Goal: Task Accomplishment & Management: Use online tool/utility

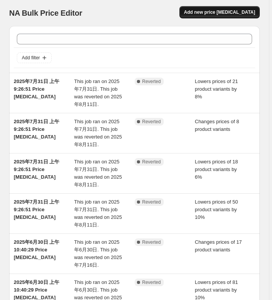
click at [248, 15] on button "Add new price [MEDICAL_DATA]" at bounding box center [220, 12] width 80 height 12
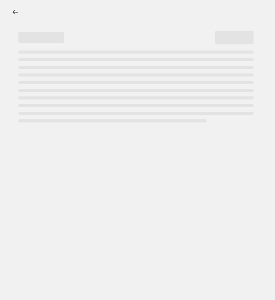
select select "percentage"
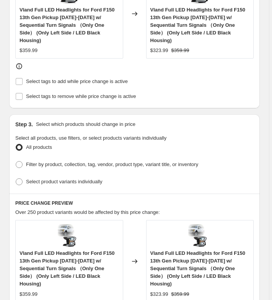
scroll to position [459, 0]
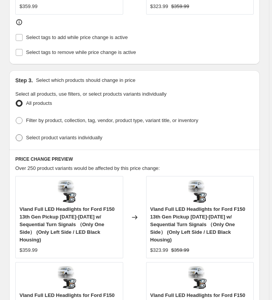
click at [100, 135] on span "Select product variants individually" at bounding box center [64, 138] width 76 height 6
click at [16, 134] on input "Select product variants individually" at bounding box center [16, 134] width 0 height 0
radio input "true"
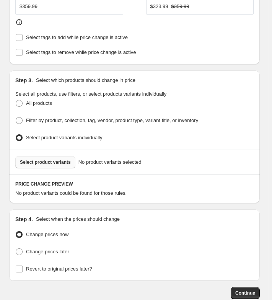
click at [56, 159] on span "Select product variants" at bounding box center [45, 162] width 51 height 6
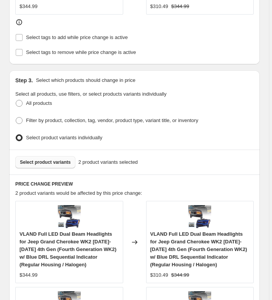
click at [59, 156] on button "Select product variants" at bounding box center [45, 162] width 60 height 12
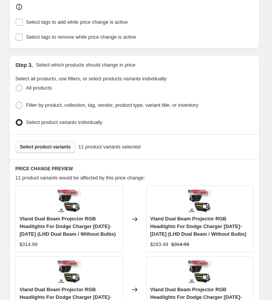
click at [67, 144] on span "Select product variants" at bounding box center [45, 147] width 51 height 6
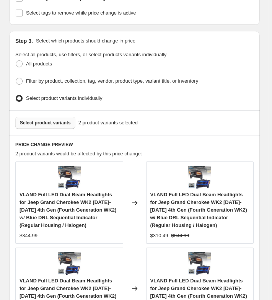
scroll to position [498, 0]
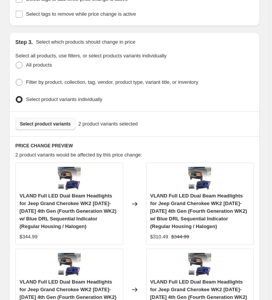
click at [46, 121] on span "Select product variants" at bounding box center [45, 124] width 51 height 6
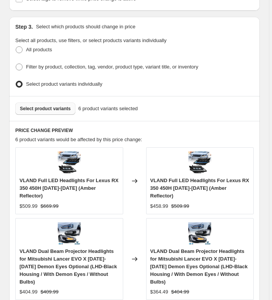
click at [51, 106] on span "Select product variants" at bounding box center [45, 109] width 51 height 6
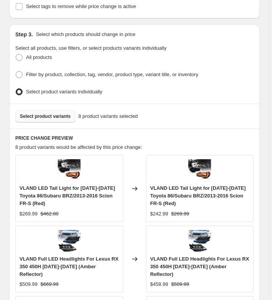
scroll to position [505, 0]
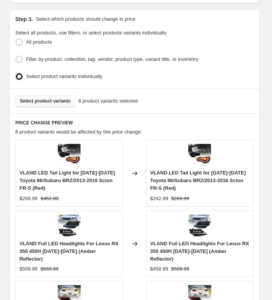
click at [56, 95] on button "Select product variants" at bounding box center [45, 101] width 60 height 12
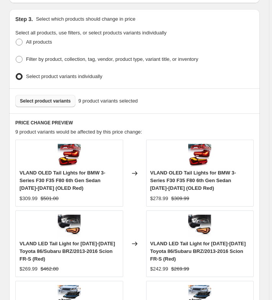
click at [65, 98] on span "Select product variants" at bounding box center [45, 101] width 51 height 6
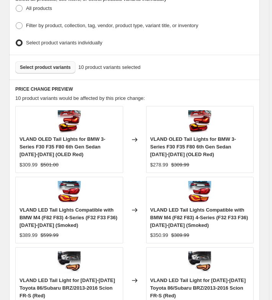
scroll to position [582, 0]
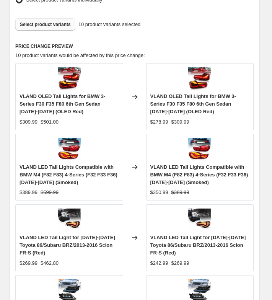
click at [48, 21] on span "Select product variants" at bounding box center [45, 24] width 51 height 6
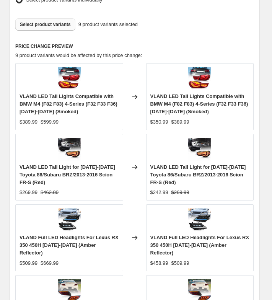
click at [48, 21] on span "Select product variants" at bounding box center [45, 24] width 51 height 6
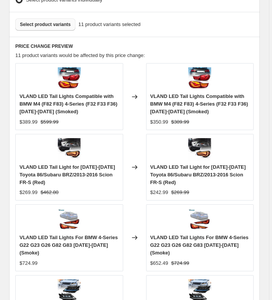
drag, startPoint x: 48, startPoint y: 21, endPoint x: 55, endPoint y: 17, distance: 8.1
click at [55, 21] on span "Select product variants" at bounding box center [45, 24] width 51 height 6
click at [44, 22] on button "Select product variants" at bounding box center [45, 24] width 60 height 12
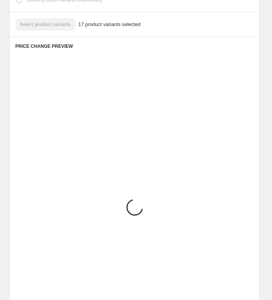
scroll to position [574, 0]
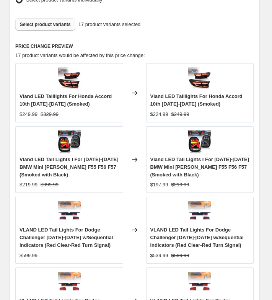
click at [38, 21] on span "Select product variants" at bounding box center [45, 24] width 51 height 6
click at [54, 21] on span "Select product variants" at bounding box center [45, 24] width 51 height 6
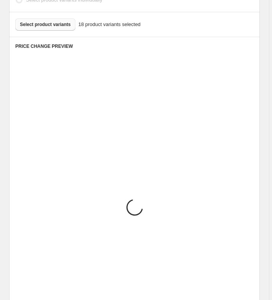
click at [41, 19] on div "Select product variants 18 product variants selected" at bounding box center [134, 24] width 238 height 12
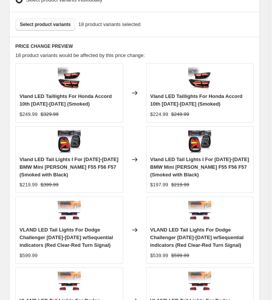
click at [42, 21] on span "Select product variants" at bounding box center [45, 24] width 51 height 6
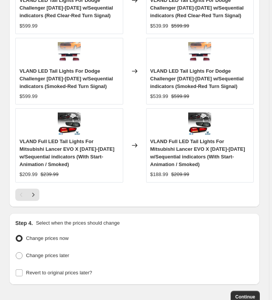
scroll to position [847, 0]
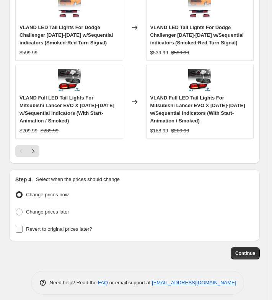
click at [67, 226] on span "Revert to original prices later?" at bounding box center [59, 229] width 66 height 6
click at [23, 226] on input "Revert to original prices later?" at bounding box center [19, 229] width 7 height 7
checkbox input "true"
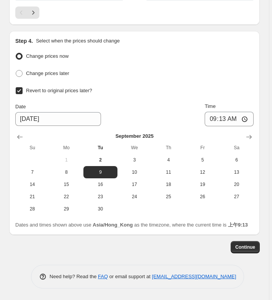
scroll to position [988, 0]
click at [171, 169] on span "11" at bounding box center [169, 172] width 28 height 6
type input "9/11/2025"
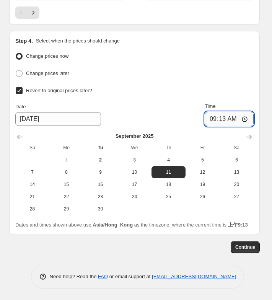
click at [220, 112] on input "09:13" at bounding box center [229, 119] width 49 height 15
type input "06:30"
click at [247, 245] on span "Continue" at bounding box center [245, 247] width 20 height 6
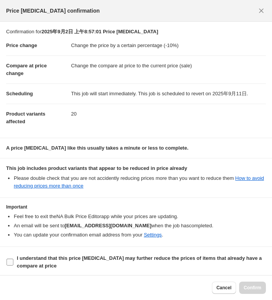
drag, startPoint x: 27, startPoint y: 256, endPoint x: 98, endPoint y: 270, distance: 72.6
click at [28, 256] on b "I understand that this price change job may further reduce the prices of items …" at bounding box center [139, 261] width 245 height 13
click at [13, 259] on input "I understand that this price change job may further reduce the prices of items …" at bounding box center [10, 262] width 7 height 7
checkbox input "true"
click at [252, 286] on span "Confirm" at bounding box center [253, 288] width 18 height 6
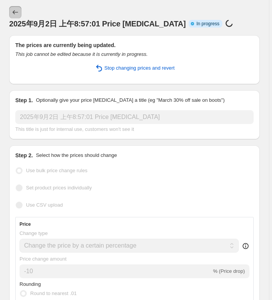
click at [12, 11] on icon "Price change jobs" at bounding box center [15, 12] width 8 height 8
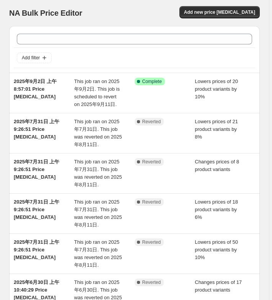
click at [110, 13] on div "NA Bulk Price Editor" at bounding box center [68, 13] width 119 height 11
click at [244, 13] on span "Add new price change job" at bounding box center [219, 12] width 71 height 6
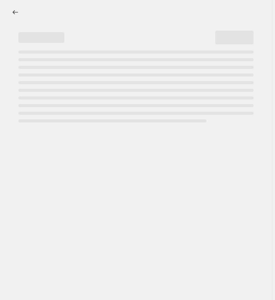
select select "percentage"
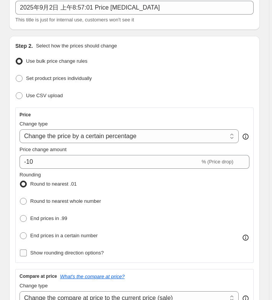
scroll to position [153, 0]
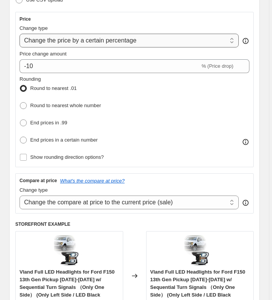
click at [105, 39] on select "Change the price to a certain amount Change the price by a certain amount Chang…" at bounding box center [129, 41] width 219 height 14
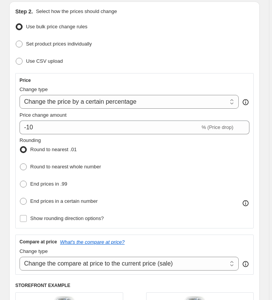
scroll to position [0, 0]
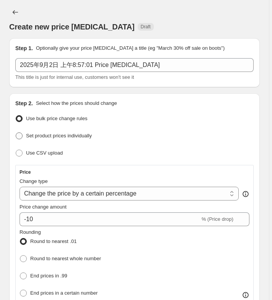
click at [60, 136] on span "Set product prices individually" at bounding box center [59, 136] width 66 height 6
click at [16, 133] on input "Set product prices individually" at bounding box center [16, 132] width 0 height 0
radio input "true"
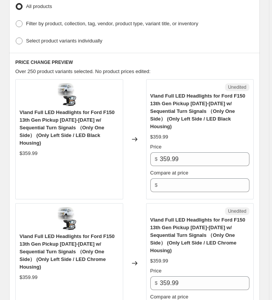
scroll to position [38, 0]
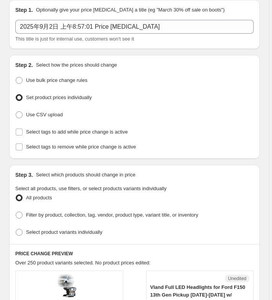
click at [46, 235] on div "Step 3. Select which products should change in price Select all products, use f…" at bounding box center [134, 204] width 251 height 79
drag, startPoint x: 48, startPoint y: 234, endPoint x: 8, endPoint y: 239, distance: 40.1
click at [48, 234] on label "Select product variants individually" at bounding box center [58, 232] width 87 height 11
click at [16, 229] on input "Select product variants individually" at bounding box center [16, 229] width 0 height 0
radio input "true"
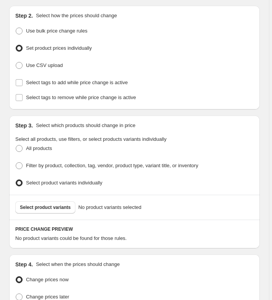
scroll to position [153, 0]
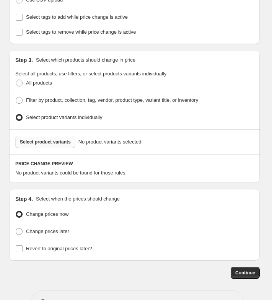
click at [33, 140] on span "Select product variants" at bounding box center [45, 142] width 51 height 6
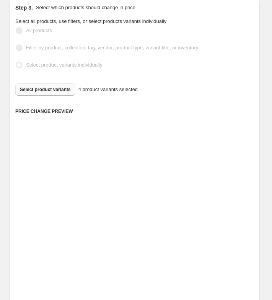
scroll to position [306, 0]
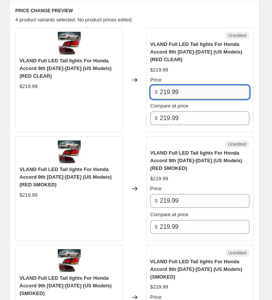
click at [180, 90] on input "219.99" at bounding box center [205, 92] width 90 height 14
type input "208.99"
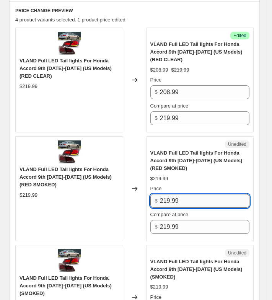
click at [197, 194] on input "219.99" at bounding box center [205, 201] width 90 height 14
paste input "08"
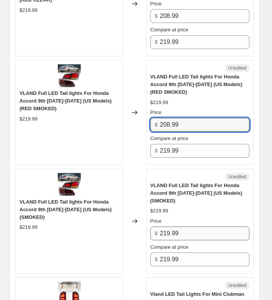
scroll to position [383, 0]
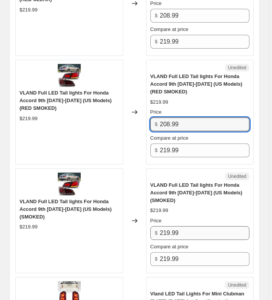
type input "208.99"
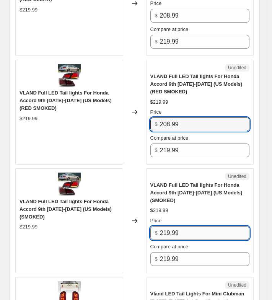
click at [193, 227] on input "219.99" at bounding box center [205, 233] width 90 height 14
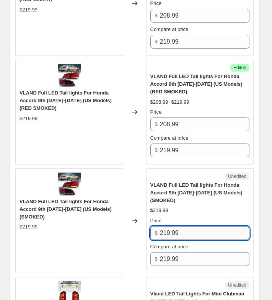
paste input "08"
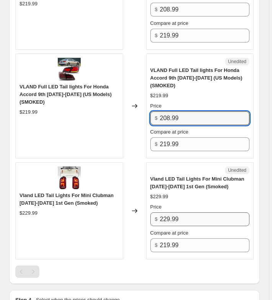
type input "208.99"
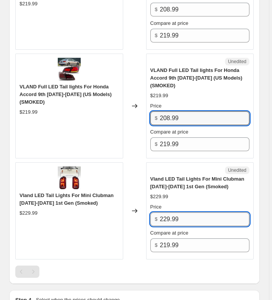
click at [194, 219] on input "229.99" at bounding box center [205, 219] width 90 height 14
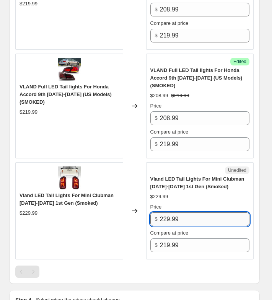
click at [200, 218] on input "229.99" at bounding box center [205, 219] width 90 height 14
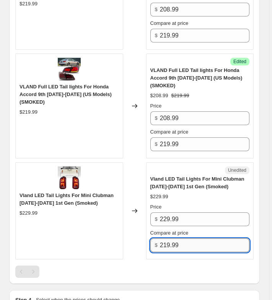
click at [188, 240] on input "219.99" at bounding box center [205, 245] width 90 height 14
type input "2"
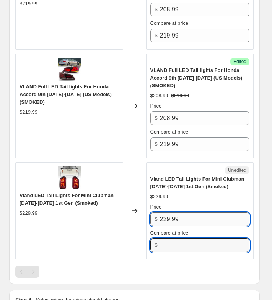
click at [188, 218] on input "229.99" at bounding box center [205, 219] width 90 height 14
type input "229.99"
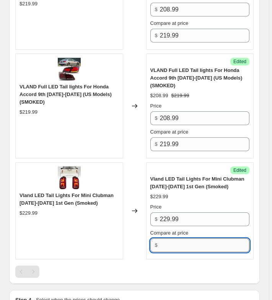
click at [188, 244] on input "Compare at price" at bounding box center [205, 245] width 90 height 14
paste input "229.99"
type input "229.99"
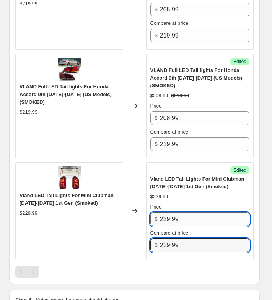
click at [189, 215] on input "229.99" at bounding box center [205, 219] width 90 height 14
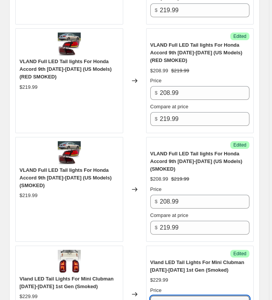
scroll to position [230, 0]
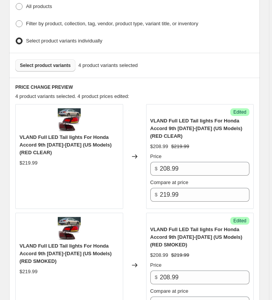
type input "195.49"
click at [45, 65] on span "Select product variants" at bounding box center [45, 65] width 51 height 6
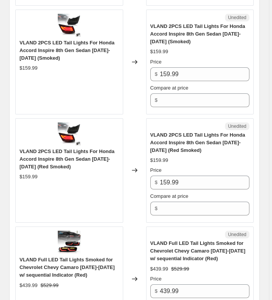
scroll to position [612, 0]
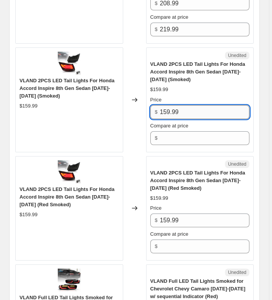
click at [184, 110] on input "159.99" at bounding box center [205, 112] width 90 height 14
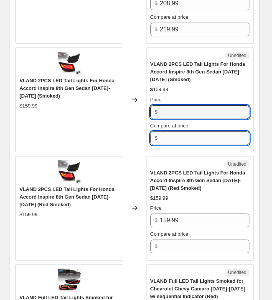
type input "159.99"
click at [184, 131] on input "Compare at price" at bounding box center [205, 138] width 90 height 14
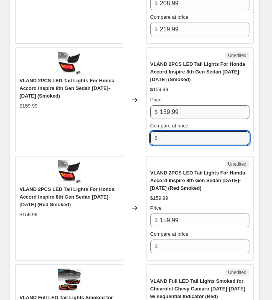
paste input "159.99"
type input "159.99"
click at [187, 112] on input "159.99" at bounding box center [205, 112] width 90 height 14
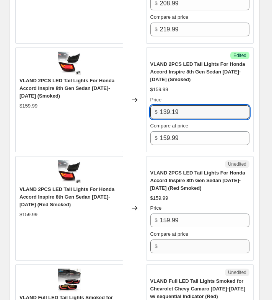
type input "139.19"
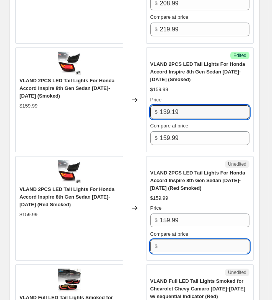
click at [192, 247] on input "Compare at price" at bounding box center [205, 247] width 90 height 14
paste input "159.99"
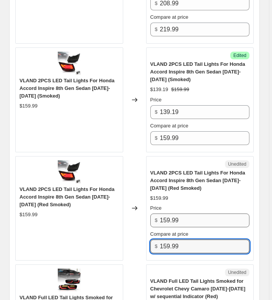
type input "159.99"
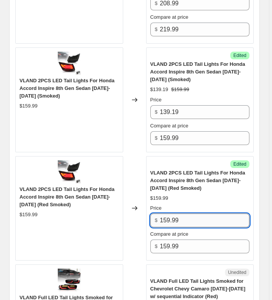
click at [191, 220] on input "159.99" at bounding box center [205, 221] width 90 height 14
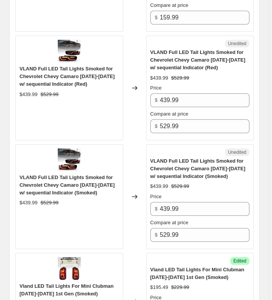
scroll to position [842, 0]
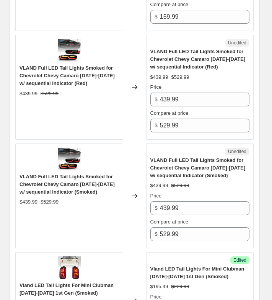
type input "139.19"
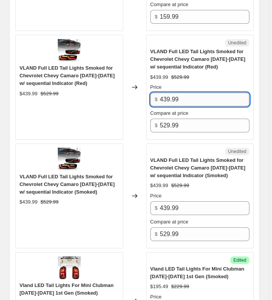
click at [195, 96] on input "439.99" at bounding box center [205, 100] width 90 height 14
type input "382.79"
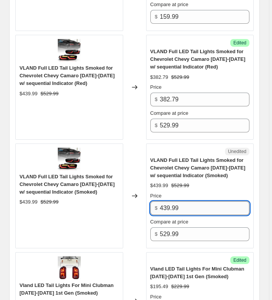
click at [184, 210] on input "439.99" at bounding box center [205, 208] width 90 height 14
paste input "382.7"
type input "382.79"
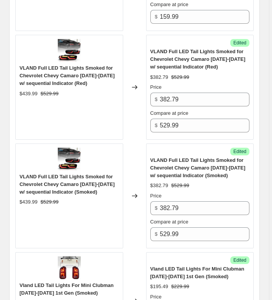
click at [106, 210] on div "VLAND Full LED Tail Lights Smoked for Chevrolet Chevy Camaro 2019-2024 w/ seque…" at bounding box center [69, 196] width 108 height 105
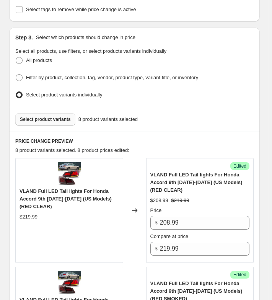
scroll to position [77, 0]
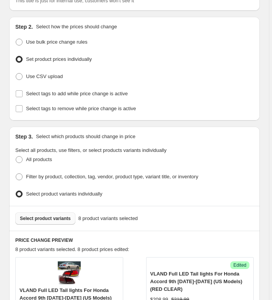
click at [50, 217] on span "Select product variants" at bounding box center [45, 219] width 51 height 6
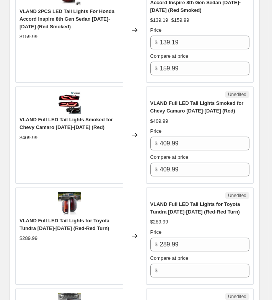
scroll to position [804, 0]
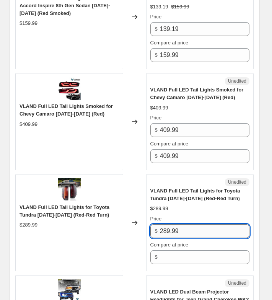
click at [197, 224] on input "289.99" at bounding box center [205, 231] width 90 height 14
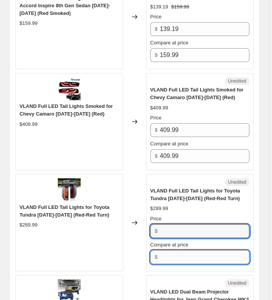
type input "289.99"
click at [189, 251] on input "Compare at price" at bounding box center [205, 257] width 90 height 14
paste input "289.99"
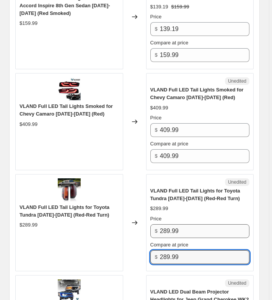
type input "289.99"
click at [195, 230] on input "289.99" at bounding box center [205, 231] width 90 height 14
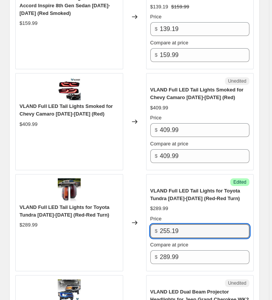
type input "255.19"
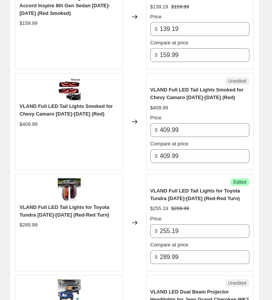
click at [96, 235] on div "VLAND Full LED Tail Lights for Toyota Tundra 2014-2021 (Red-Red Turn) $289.99" at bounding box center [69, 222] width 108 height 97
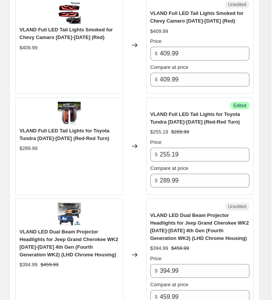
scroll to position [957, 0]
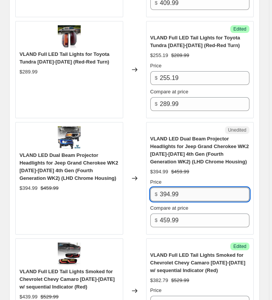
click at [195, 196] on input "394.99" at bounding box center [205, 195] width 90 height 14
type input "347.59"
click at [50, 207] on div "VLAND LED Dual Beam Projector Headlights for Jeep Grand Cherokee WK2 2014-2021 …" at bounding box center [69, 178] width 108 height 113
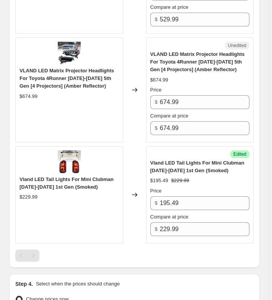
scroll to position [1378, 0]
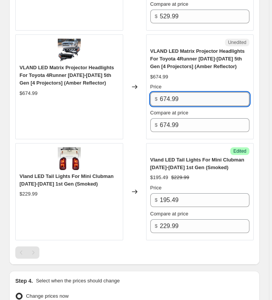
click at [186, 96] on input "674.99" at bounding box center [205, 99] width 90 height 14
type input "593.99"
click at [33, 117] on div "VLAND LED Matrix Projector Headlights For Toyota 4Runner 2014-2023 5th Gen [4 P…" at bounding box center [69, 86] width 108 height 105
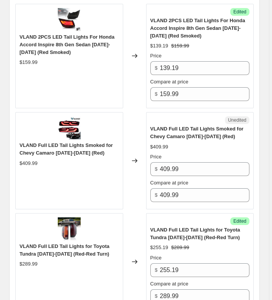
scroll to position [766, 0]
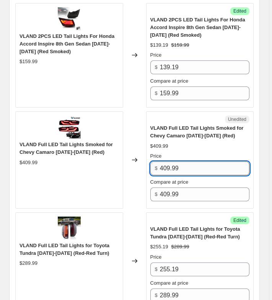
click at [191, 170] on input "409.99" at bounding box center [205, 169] width 90 height 14
type input "360.79"
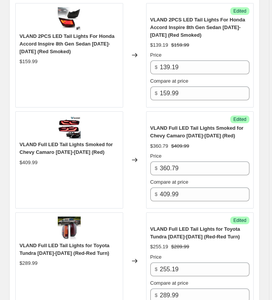
click at [89, 177] on div "VLAND Full LED Tail Lights Smoked for Chevy Camaro 2016-2018 (Red) $409.99" at bounding box center [69, 159] width 108 height 97
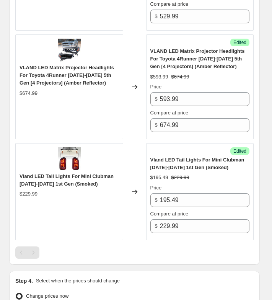
scroll to position [1481, 0]
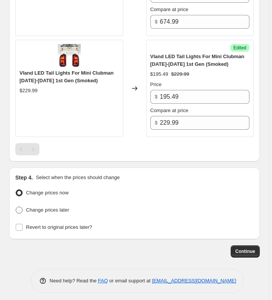
click at [60, 206] on span "Change prices later" at bounding box center [47, 210] width 43 height 8
click at [16, 207] on input "Change prices later" at bounding box center [16, 207] width 0 height 0
radio input "true"
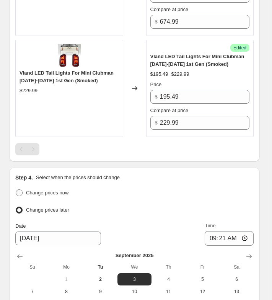
click at [56, 194] on label "Change prices now" at bounding box center [41, 193] width 53 height 11
click at [16, 190] on input "Change prices now" at bounding box center [16, 189] width 0 height 0
radio input "true"
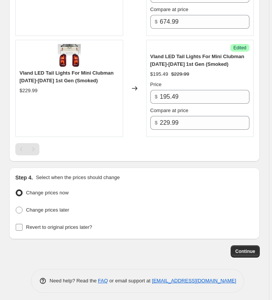
drag, startPoint x: 56, startPoint y: 216, endPoint x: 55, endPoint y: 220, distance: 4.6
click at [56, 217] on div "Change prices now Change prices later Revert to original prices later?" at bounding box center [134, 211] width 238 height 46
click at [55, 224] on span "Revert to original prices later?" at bounding box center [59, 227] width 66 height 6
click at [23, 224] on input "Revert to original prices later?" at bounding box center [19, 227] width 7 height 7
checkbox input "true"
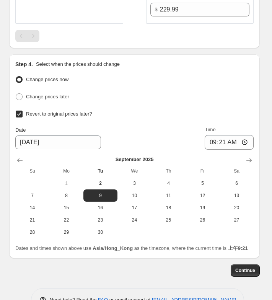
scroll to position [1596, 0]
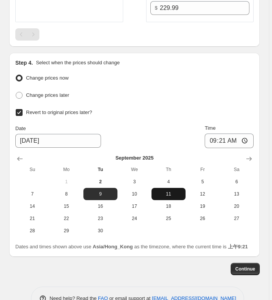
click at [176, 191] on span "11" at bounding box center [169, 194] width 28 height 6
type input "9/11/2025"
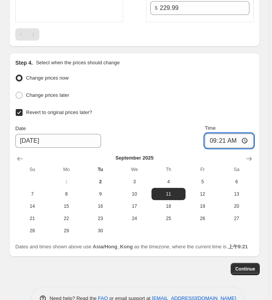
click at [230, 140] on input "09:21" at bounding box center [229, 141] width 49 height 15
type input "06:30"
click at [250, 275] on button "Continue" at bounding box center [245, 269] width 29 height 12
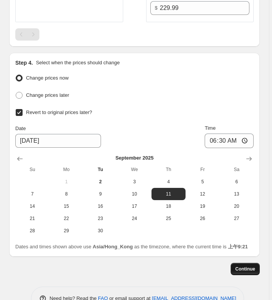
scroll to position [0, 0]
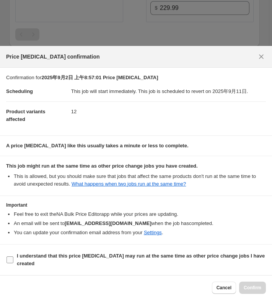
click at [80, 265] on span "I understand that this price change job may run at the same time as other price…" at bounding box center [141, 259] width 249 height 15
click at [13, 263] on input "I understand that this price change job may run at the same time as other price…" at bounding box center [10, 259] width 7 height 7
checkbox input "true"
click at [262, 289] on button "Confirm" at bounding box center [252, 288] width 27 height 12
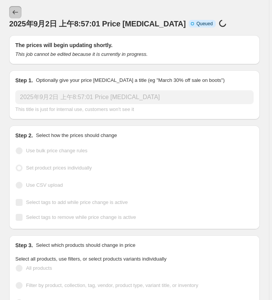
click at [17, 15] on icon "Price change jobs" at bounding box center [15, 12] width 8 height 8
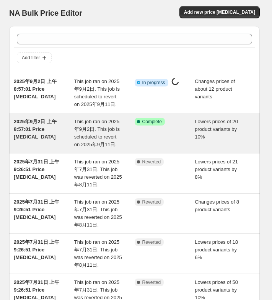
click at [120, 131] on span "This job ran on 2025年9月2日. This job is scheduled to revert on 2025年9月11日." at bounding box center [97, 133] width 46 height 29
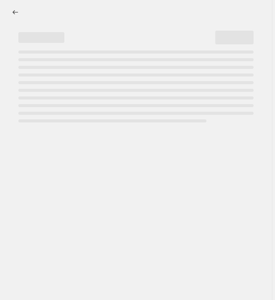
select select "percentage"
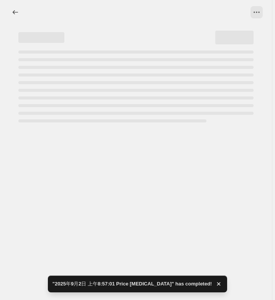
select select "percentage"
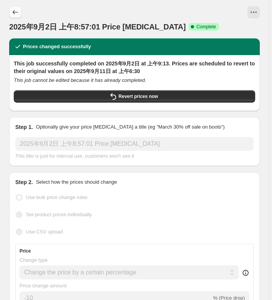
click at [10, 15] on button "Price change jobs" at bounding box center [15, 12] width 12 height 12
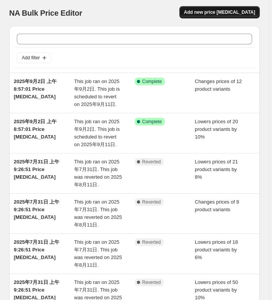
click at [226, 18] on button "Add new price change job" at bounding box center [220, 12] width 80 height 12
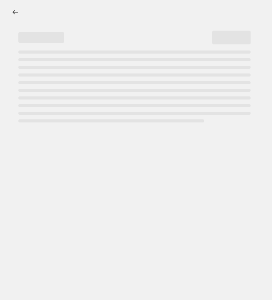
select select "percentage"
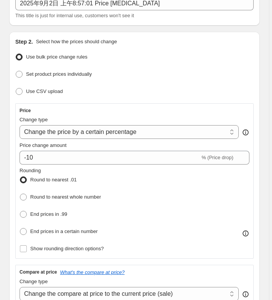
scroll to position [115, 0]
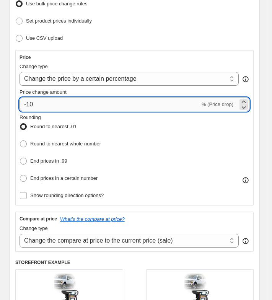
drag, startPoint x: 34, startPoint y: 100, endPoint x: 28, endPoint y: 103, distance: 6.9
click at [28, 103] on input "-10" at bounding box center [110, 105] width 181 height 14
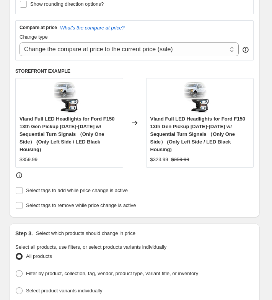
scroll to position [459, 0]
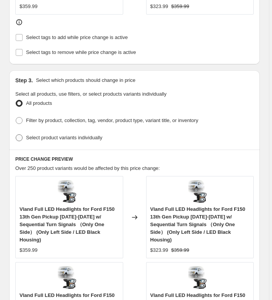
type input "-9"
click at [70, 135] on span "Select product variants individually" at bounding box center [64, 138] width 76 height 6
click at [16, 134] on input "Select product variants individually" at bounding box center [16, 134] width 0 height 0
radio input "true"
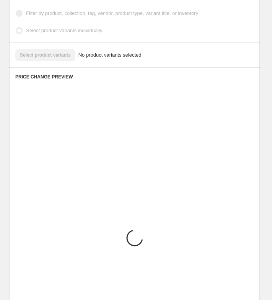
scroll to position [499, 0]
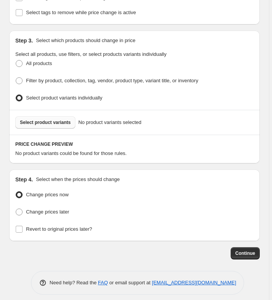
click at [50, 120] on span "Select product variants" at bounding box center [45, 122] width 51 height 6
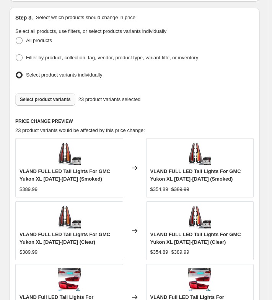
click at [38, 96] on span "Select product variants" at bounding box center [45, 99] width 51 height 6
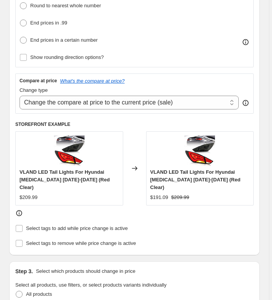
scroll to position [151, 0]
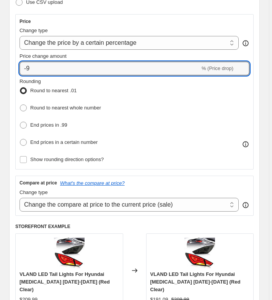
drag, startPoint x: 27, startPoint y: 68, endPoint x: 61, endPoint y: 75, distance: 34.9
click at [61, 75] on div "Price Change type Change the price to a certain amount Change the price by a ce…" at bounding box center [135, 91] width 230 height 147
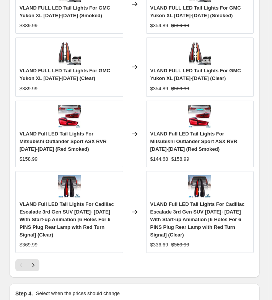
scroll to position [840, 0]
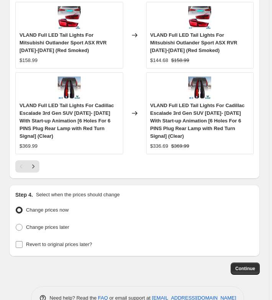
type input "-8"
click at [54, 239] on label "Revert to original prices later?" at bounding box center [53, 244] width 77 height 11
click at [85, 242] on span "Revert to original prices later?" at bounding box center [59, 245] width 66 height 6
click at [23, 241] on input "Revert to original prices later?" at bounding box center [19, 244] width 7 height 7
checkbox input "true"
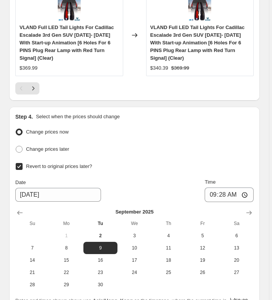
scroll to position [980, 0]
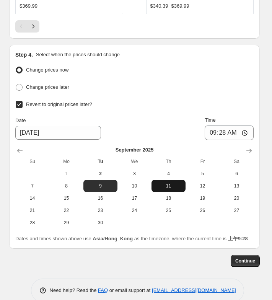
click at [185, 180] on button "11" at bounding box center [169, 186] width 34 height 12
type input "9/11/2025"
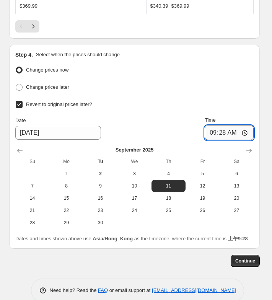
click at [224, 126] on input "09:28" at bounding box center [229, 133] width 49 height 15
type input "06:30"
click at [242, 258] on span "Continue" at bounding box center [245, 261] width 20 height 6
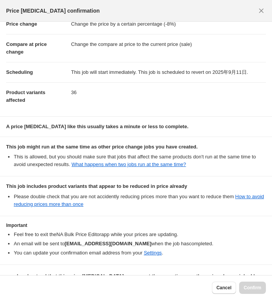
scroll to position [42, 0]
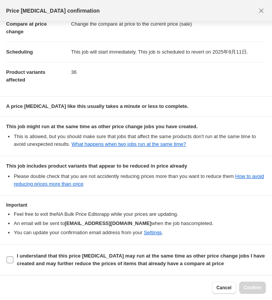
click at [53, 258] on b "I understand that this price change job may run at the same time as other price…" at bounding box center [141, 259] width 248 height 13
click at [13, 258] on input "I understand that this price change job may run at the same time as other price…" at bounding box center [10, 259] width 7 height 7
checkbox input "true"
click at [252, 286] on span "Confirm" at bounding box center [253, 288] width 18 height 6
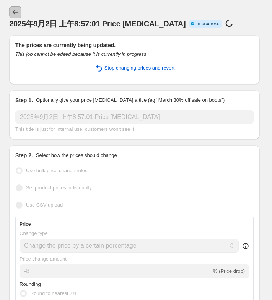
click at [15, 18] on button "Price change jobs" at bounding box center [15, 12] width 12 height 12
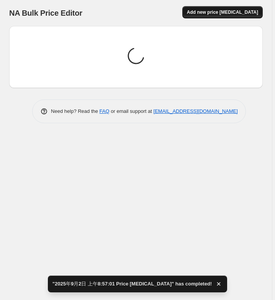
click at [220, 12] on span "Add new price change job" at bounding box center [222, 12] width 71 height 6
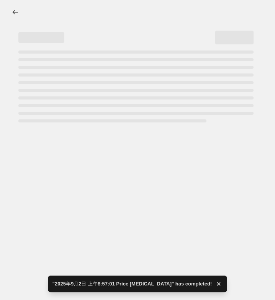
select select "percentage"
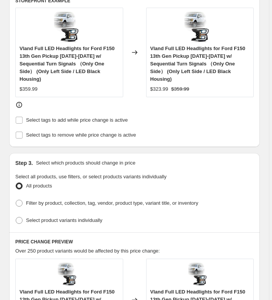
scroll to position [383, 0]
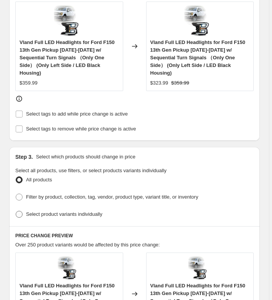
click at [40, 213] on span "Select product variants individually" at bounding box center [64, 215] width 76 height 8
click at [16, 211] on input "Select product variants individually" at bounding box center [16, 211] width 0 height 0
radio input "true"
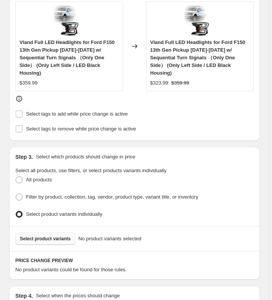
click at [51, 236] on span "Select product variants" at bounding box center [45, 239] width 51 height 6
click at [39, 227] on div "Select product variants No product variants selected" at bounding box center [134, 238] width 251 height 25
click at [38, 233] on button "Select product variants" at bounding box center [45, 239] width 60 height 12
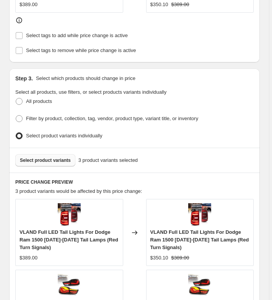
scroll to position [498, 0]
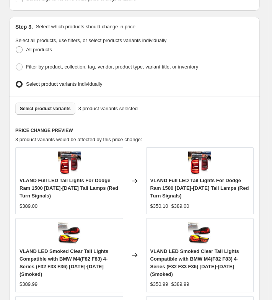
click at [51, 106] on span "Select product variants" at bounding box center [45, 109] width 51 height 6
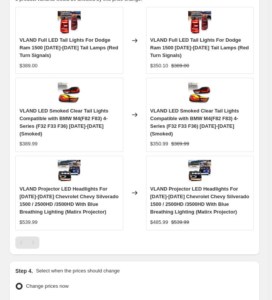
scroll to position [574, 0]
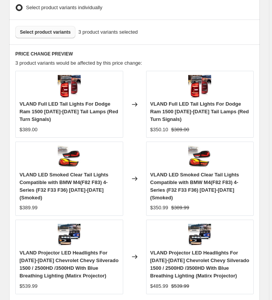
click at [48, 29] on span "Select product variants" at bounding box center [45, 32] width 51 height 6
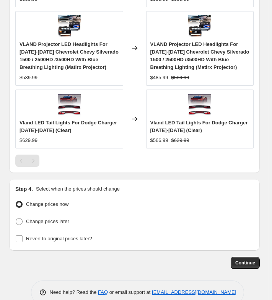
scroll to position [792, 0]
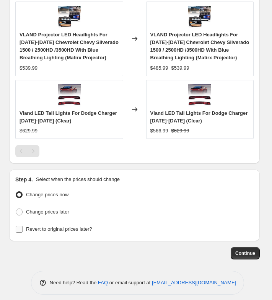
click at [57, 228] on label "Revert to original prices later?" at bounding box center [53, 229] width 77 height 11
click at [23, 228] on input "Revert to original prices later?" at bounding box center [19, 229] width 7 height 7
checkbox input "true"
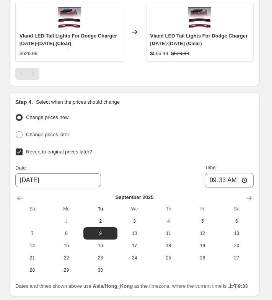
scroll to position [932, 0]
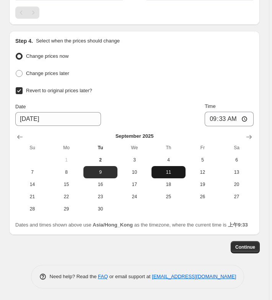
click at [171, 169] on span "11" at bounding box center [169, 172] width 28 height 6
type input "9/11/2025"
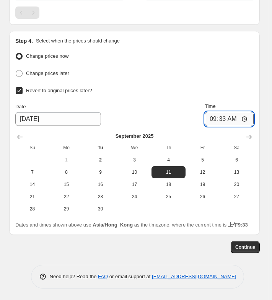
click at [227, 113] on input "09:33" at bounding box center [229, 119] width 49 height 15
type input "06:30"
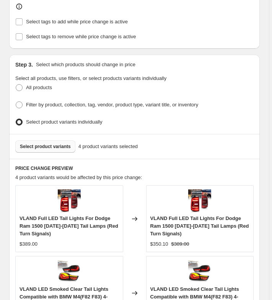
scroll to position [397, 0]
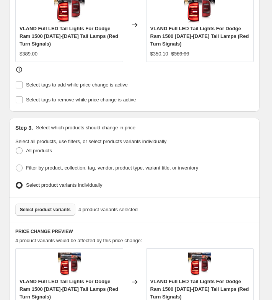
click at [69, 207] on span "Select product variants" at bounding box center [45, 210] width 51 height 6
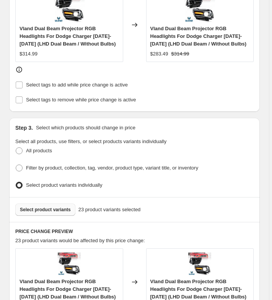
click at [50, 204] on button "Select product variants" at bounding box center [45, 210] width 60 height 12
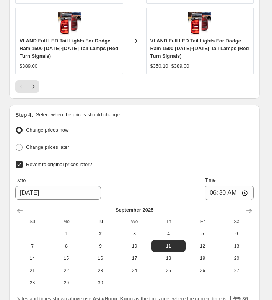
scroll to position [995, 0]
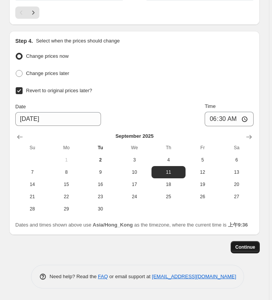
click at [243, 251] on button "Continue" at bounding box center [245, 247] width 29 height 12
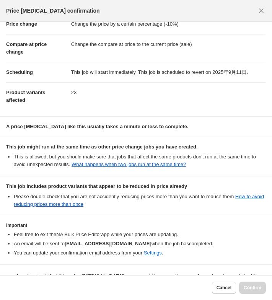
scroll to position [42, 0]
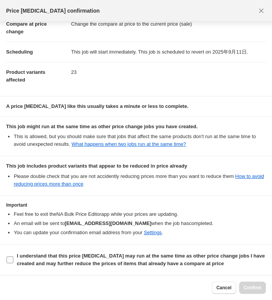
click at [78, 259] on b "I understand that this price change job may run at the same time as other price…" at bounding box center [141, 259] width 248 height 13
click at [143, 265] on b "I understand that this price change job may run at the same time as other price…" at bounding box center [141, 259] width 248 height 13
click at [13, 263] on input "I understand that this price change job may run at the same time as other price…" at bounding box center [10, 259] width 7 height 7
checkbox input "true"
click at [257, 286] on span "Confirm" at bounding box center [253, 288] width 18 height 6
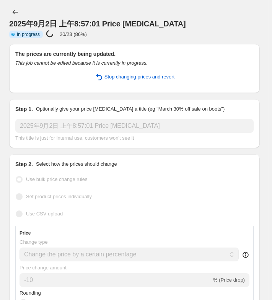
select select "percentage"
